Goal: Task Accomplishment & Management: Manage account settings

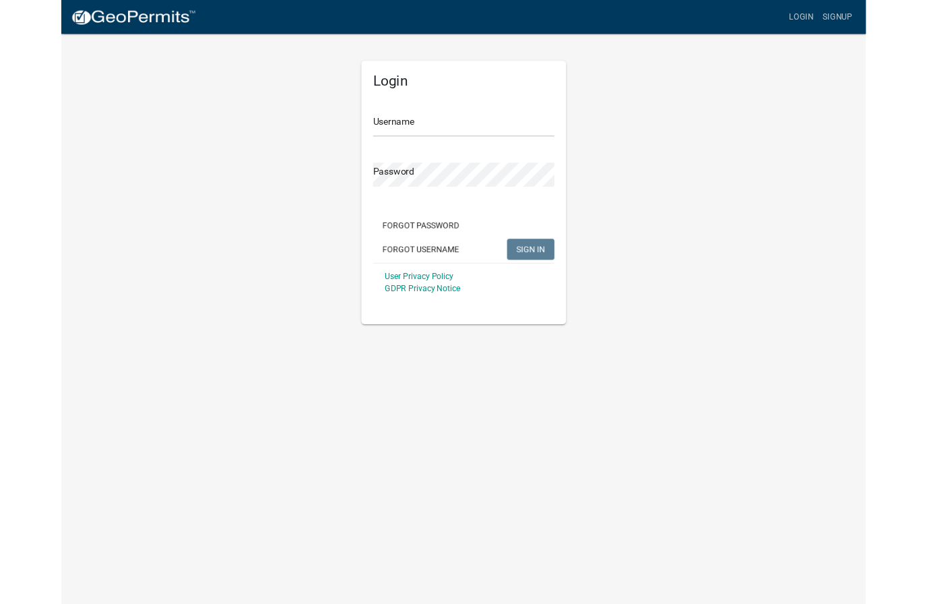
scroll to position [1, 0]
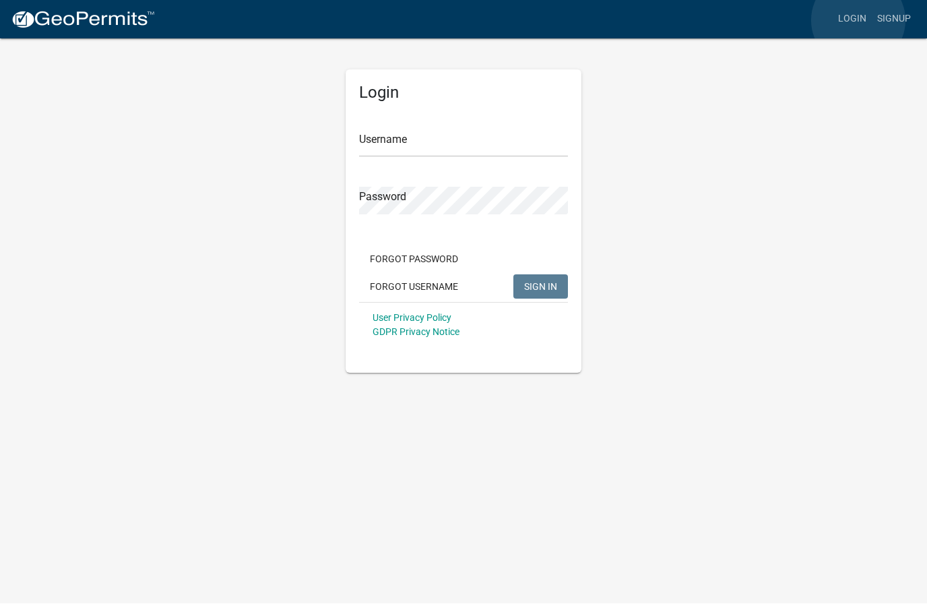
click at [858, 20] on link "Login" at bounding box center [852, 20] width 39 height 26
click at [451, 141] on input "Username" at bounding box center [463, 144] width 209 height 28
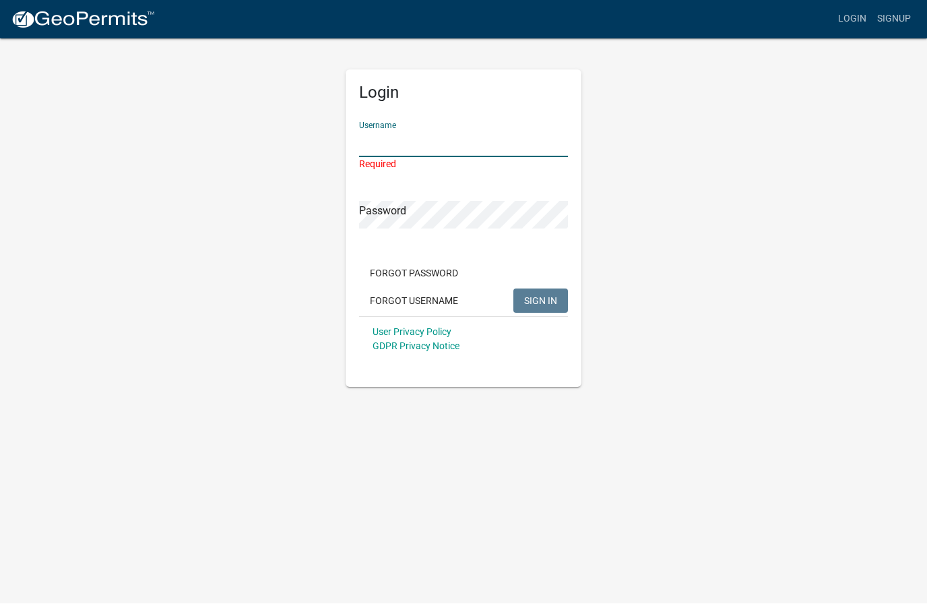
type input "Sanitarian@mahaskacountyia.gov"
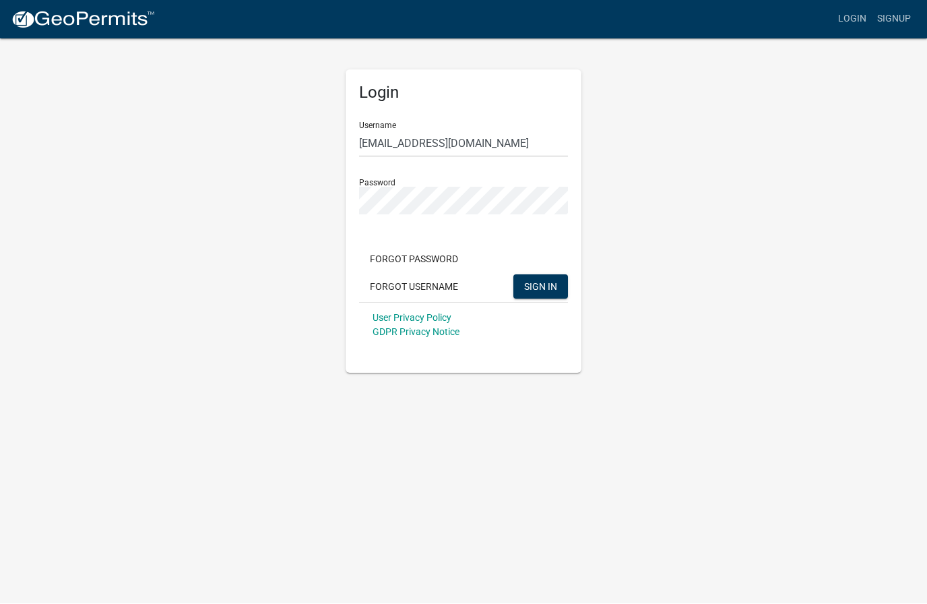
click at [549, 290] on span "SIGN IN" at bounding box center [540, 286] width 33 height 11
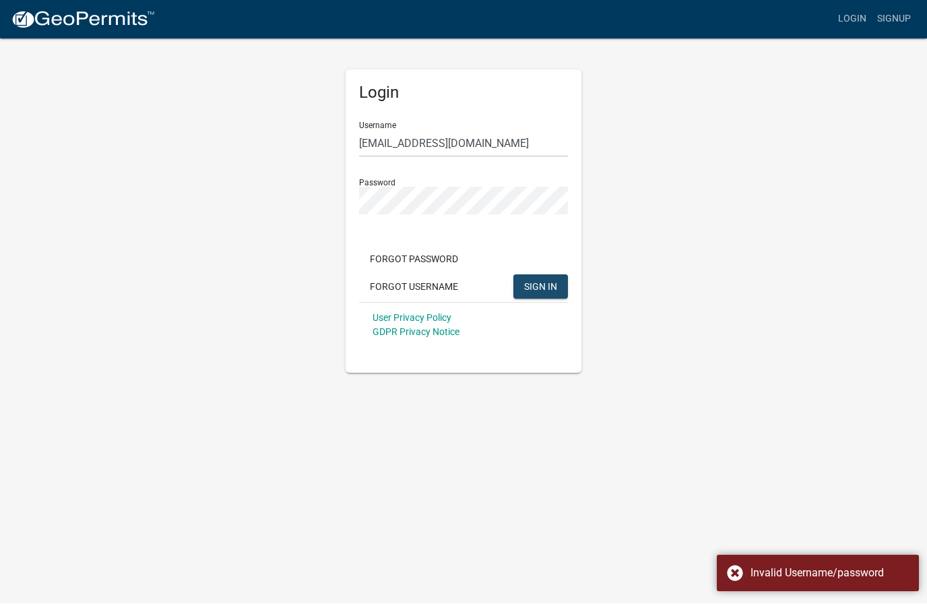
click at [542, 281] on span "SIGN IN" at bounding box center [540, 286] width 33 height 11
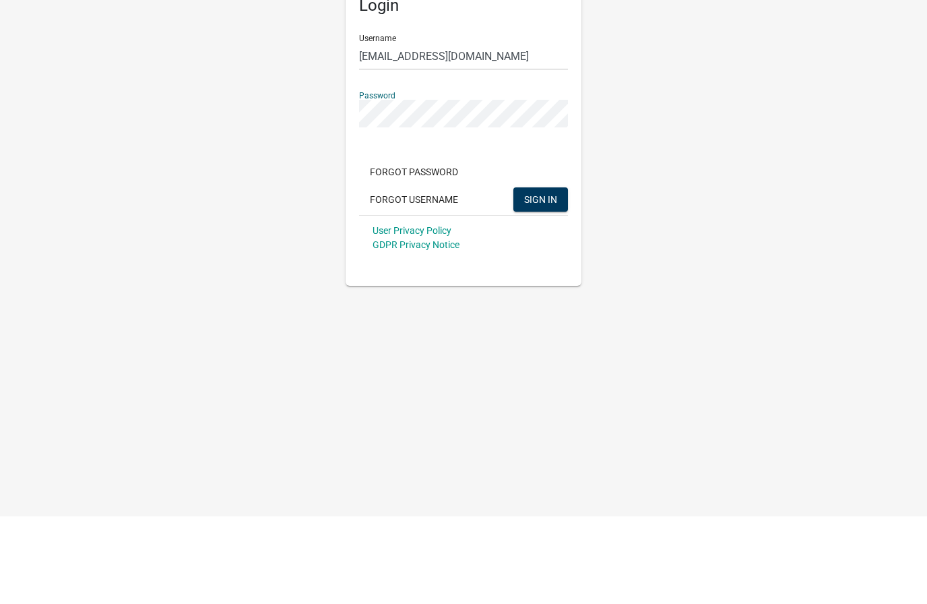
click at [550, 281] on span "SIGN IN" at bounding box center [540, 286] width 33 height 11
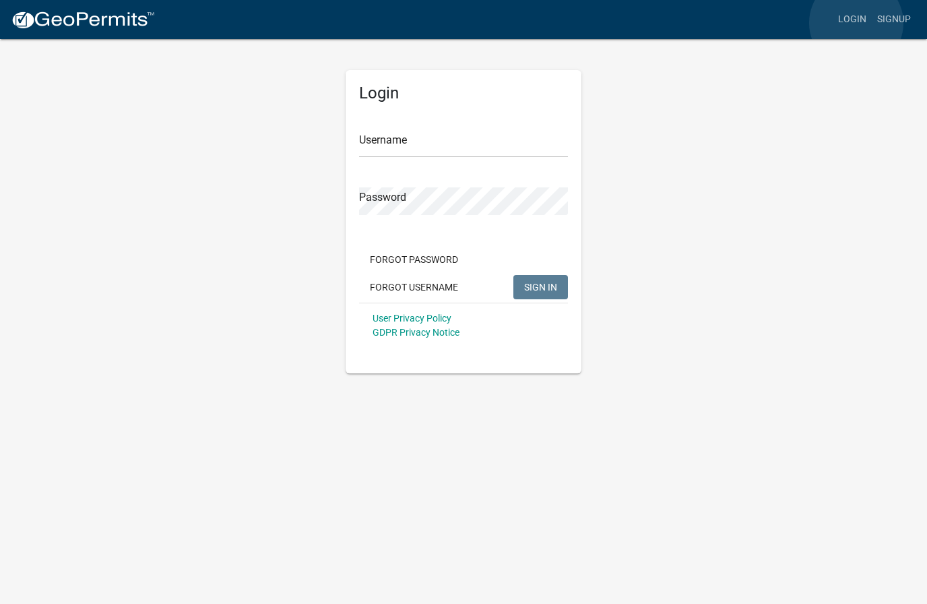
click at [857, 24] on link "Login" at bounding box center [852, 20] width 39 height 26
click at [854, 15] on link "Login" at bounding box center [852, 20] width 39 height 26
click at [860, 15] on link "Login" at bounding box center [852, 20] width 39 height 26
click at [852, 20] on link "Login" at bounding box center [852, 20] width 39 height 26
click at [492, 141] on input "Username" at bounding box center [463, 144] width 209 height 28
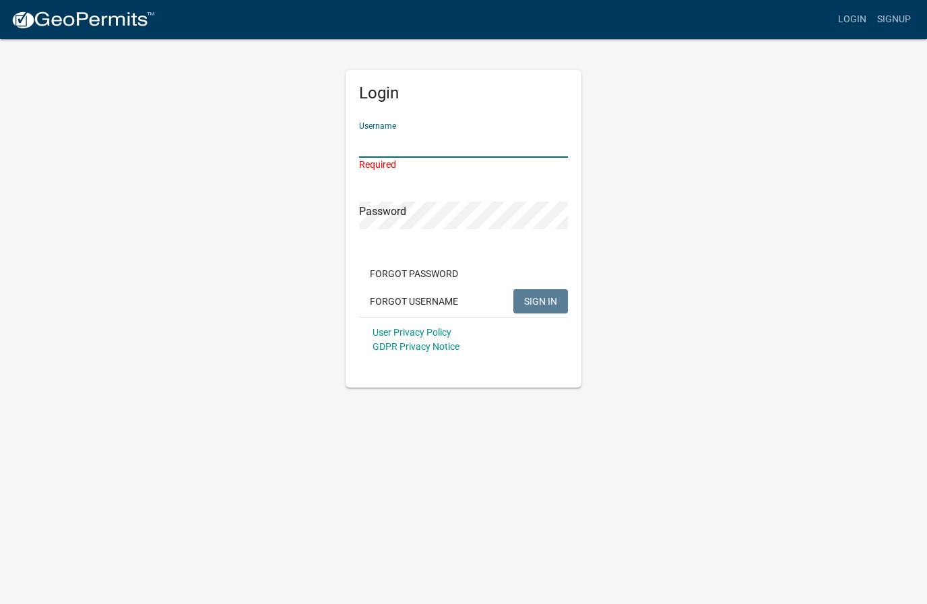
type input "Sanitarian@mahaskacountyia.gov"
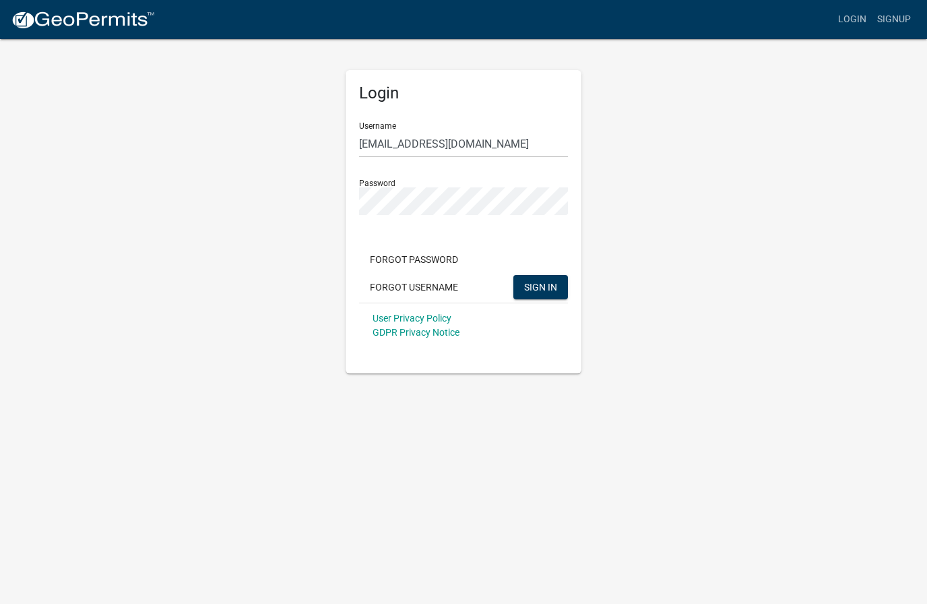
click at [693, 203] on div "Login Username Sanitarian@mahaskacountyia.gov Password Forgot Password Forgot U…" at bounding box center [463, 205] width 768 height 335
click at [545, 279] on button "SIGN IN" at bounding box center [540, 287] width 55 height 24
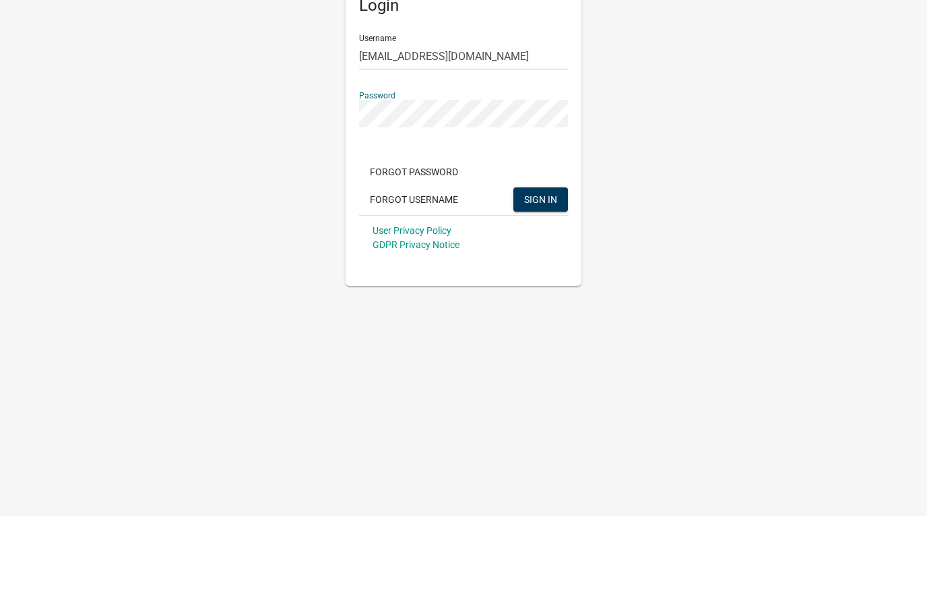
click at [552, 281] on span "SIGN IN" at bounding box center [540, 286] width 33 height 11
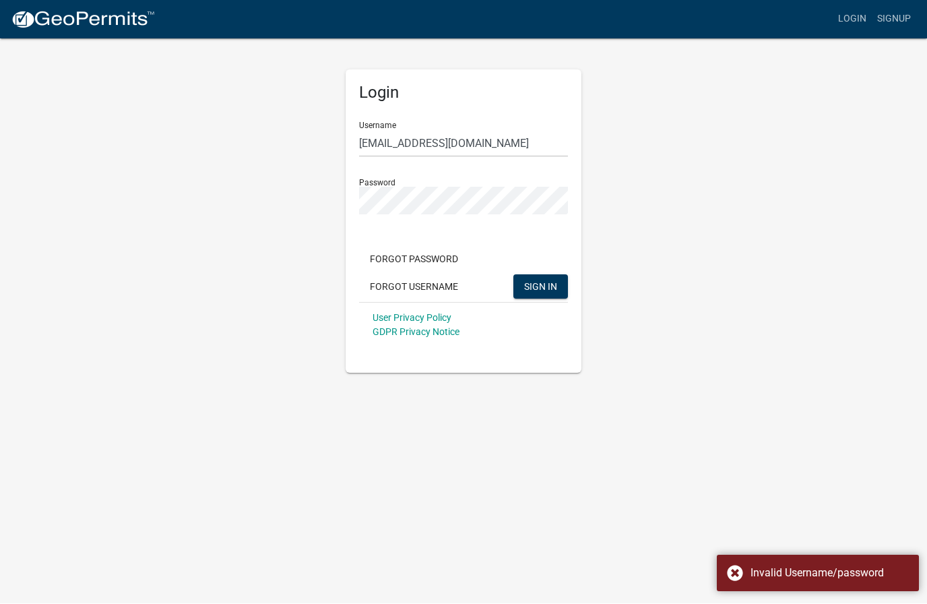
click at [733, 574] on div "Invalid Username/password" at bounding box center [818, 573] width 202 height 36
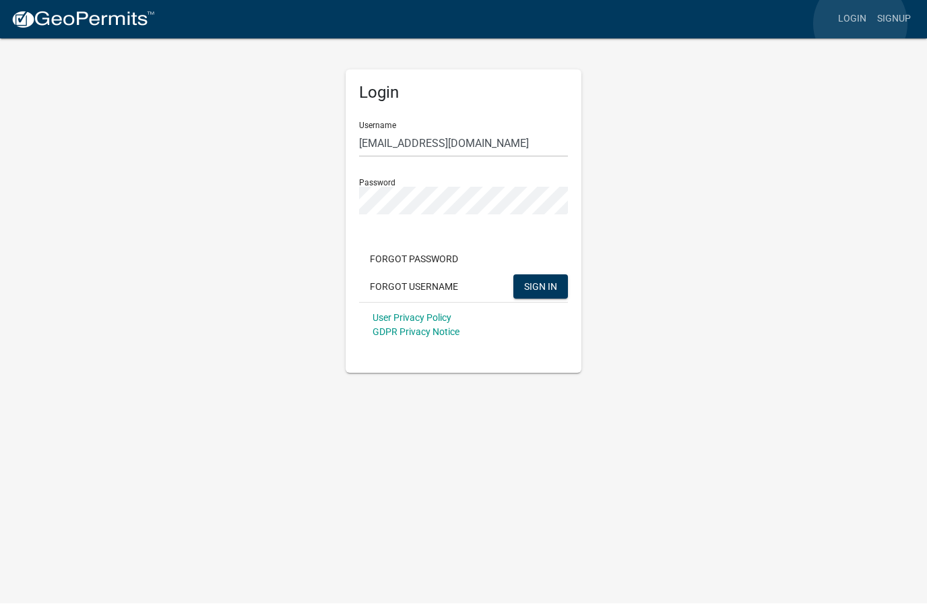
click at [860, 24] on link "Login" at bounding box center [852, 20] width 39 height 26
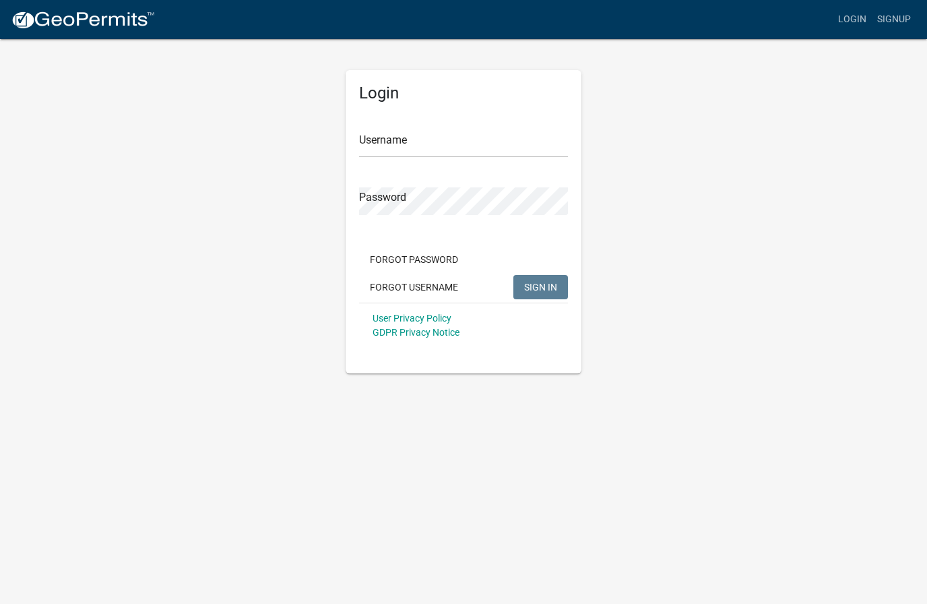
click at [449, 146] on input "Username" at bounding box center [463, 144] width 209 height 28
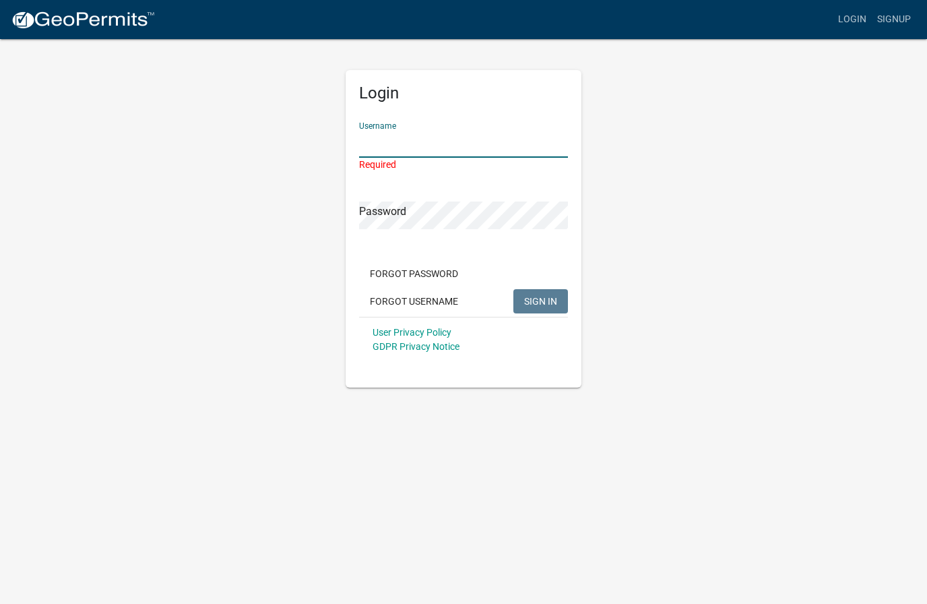
type input "[EMAIL_ADDRESS][DOMAIN_NAME]"
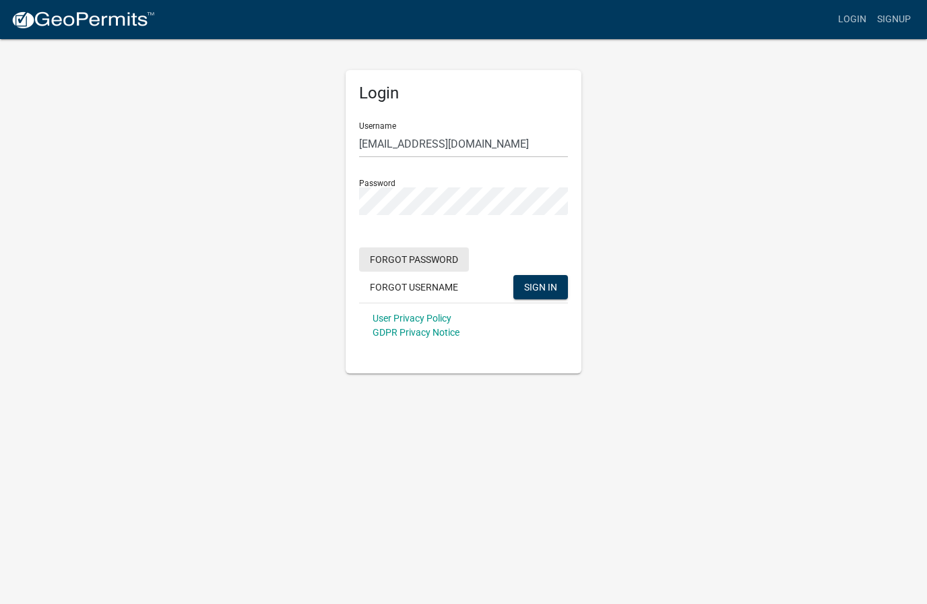
click at [444, 257] on button "Forgot Password" at bounding box center [414, 259] width 110 height 24
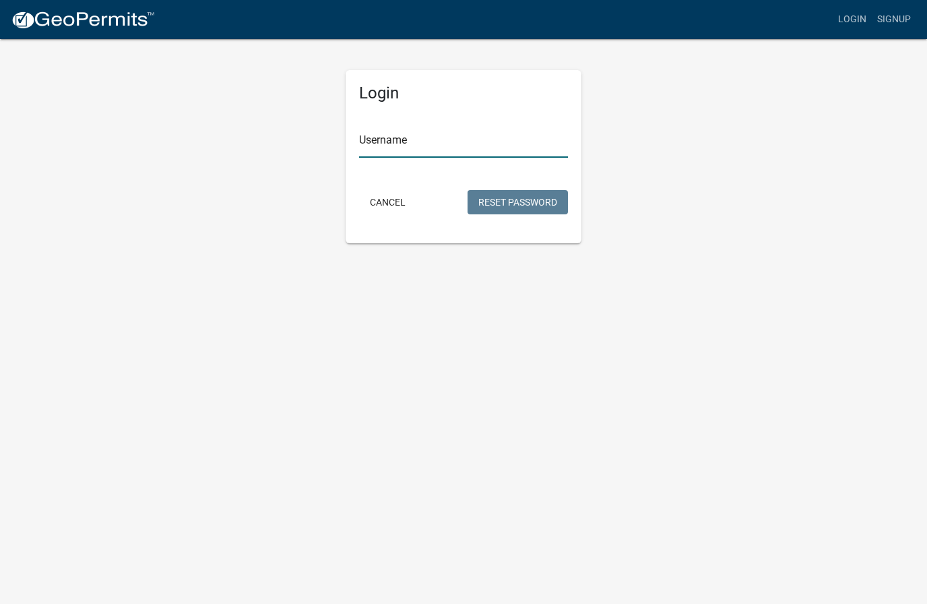
click at [443, 152] on input "Username" at bounding box center [463, 144] width 209 height 28
click at [544, 202] on form "Username Cancel Reset Password" at bounding box center [463, 164] width 209 height 106
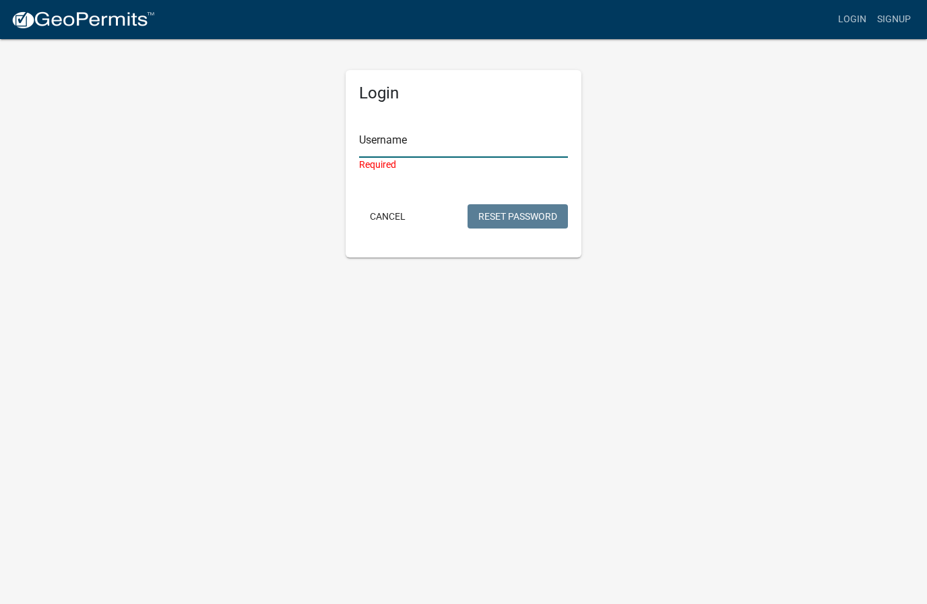
click at [468, 135] on input "Username" at bounding box center [463, 144] width 209 height 28
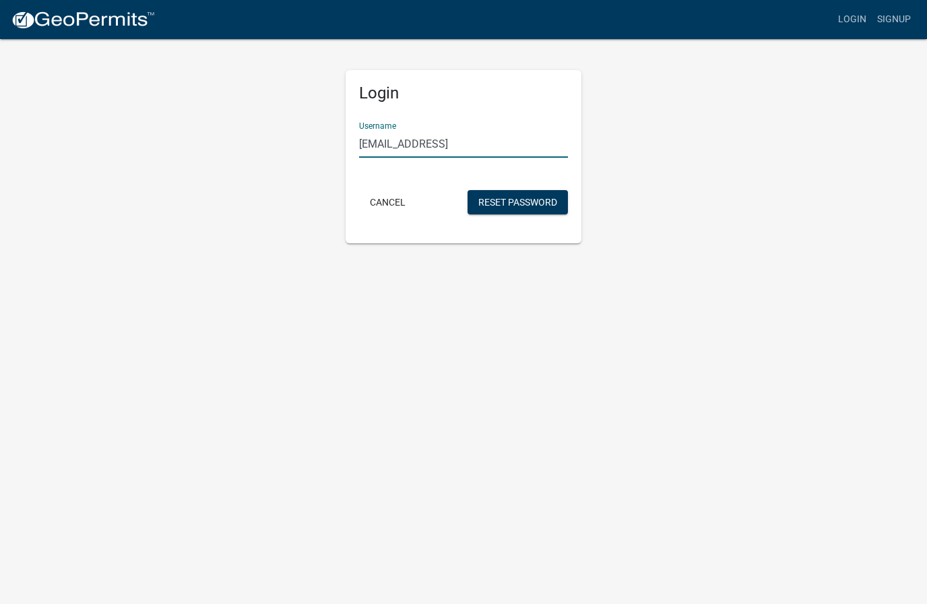
type input "[EMAIL_ADDRESS][DOMAIN_NAME]"
